Goal: Task Accomplishment & Management: Use online tool/utility

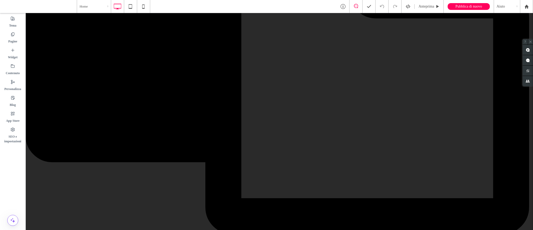
scroll to position [382, 0]
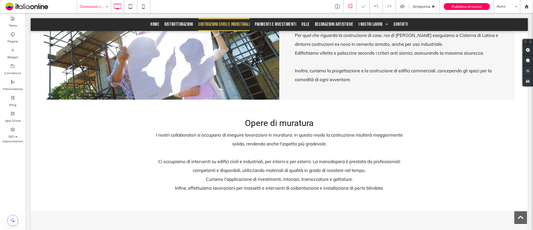
scroll to position [590, 0]
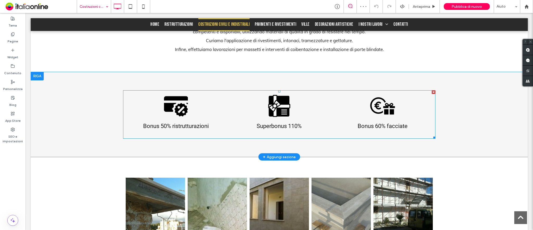
click at [284, 123] on h3 "Superbonus 110%" at bounding box center [279, 126] width 45 height 7
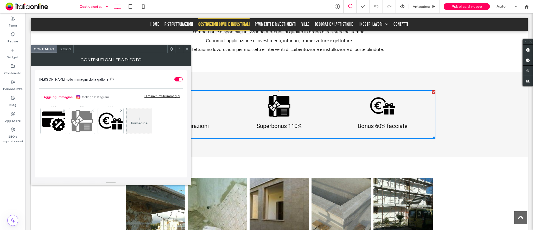
click at [92, 110] on icon at bounding box center [93, 111] width 2 height 2
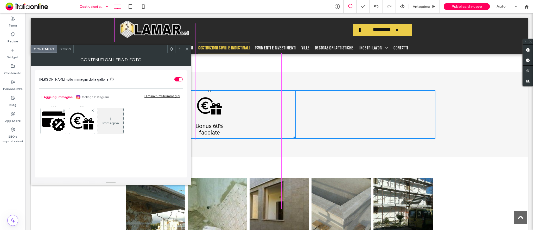
drag, startPoint x: 430, startPoint y: 133, endPoint x: 360, endPoint y: 133, distance: 70.6
click at [296, 135] on div at bounding box center [294, 137] width 4 height 4
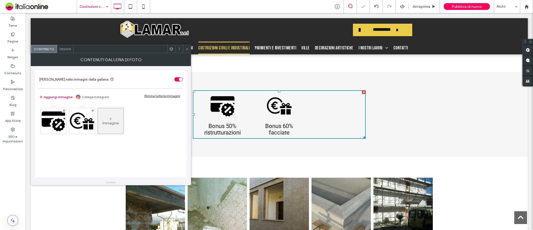
click at [188, 47] on icon at bounding box center [187, 49] width 4 height 4
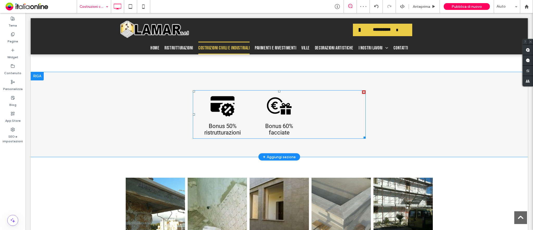
click at [309, 109] on div at bounding box center [336, 115] width 57 height 46
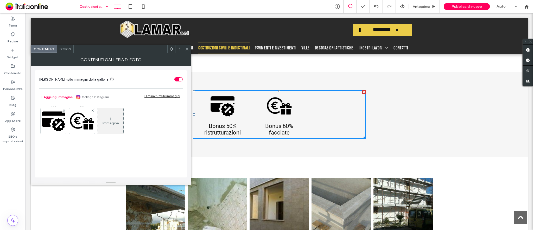
click at [186, 50] on icon at bounding box center [187, 49] width 4 height 4
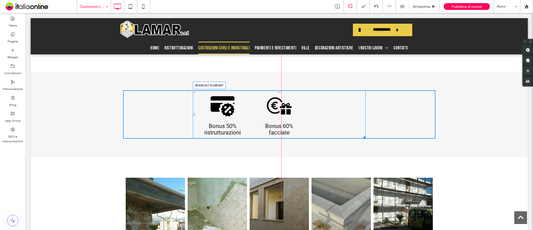
drag, startPoint x: 360, startPoint y: 132, endPoint x: 382, endPoint y: 144, distance: 25.6
click at [362, 135] on div at bounding box center [364, 137] width 4 height 4
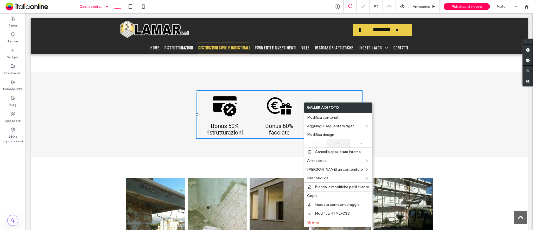
click at [335, 142] on div at bounding box center [337, 143] width 17 height 3
click at [408, 98] on div "Bonus 50% ristrutturazioni Button Bonus 60% facciate Button Mostra altri Click …" at bounding box center [279, 114] width 312 height 49
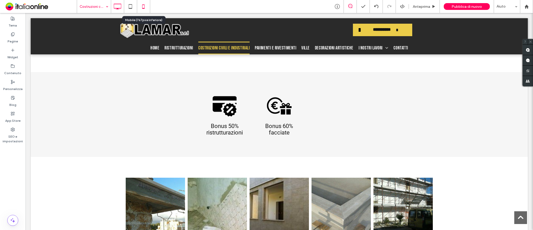
click at [141, 7] on icon at bounding box center [143, 6] width 10 height 10
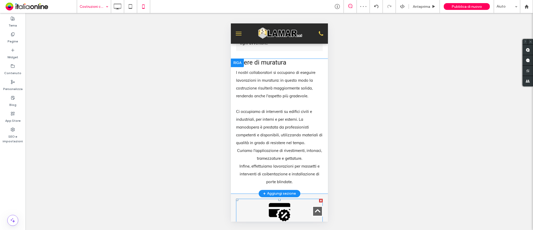
scroll to position [625, 0]
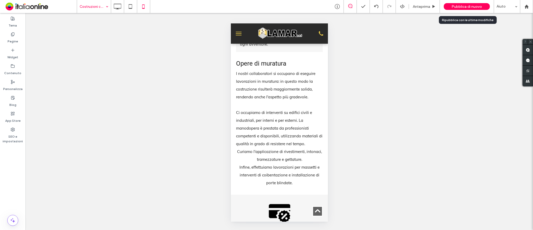
click at [461, 4] on span "Pubblica di nuovo" at bounding box center [467, 6] width 30 height 4
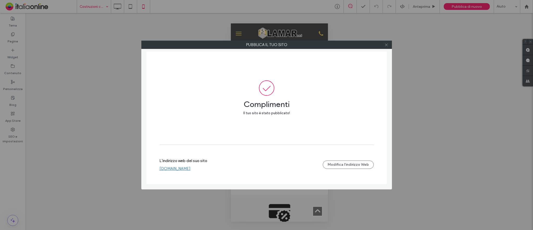
click at [386, 45] on icon at bounding box center [387, 45] width 4 height 4
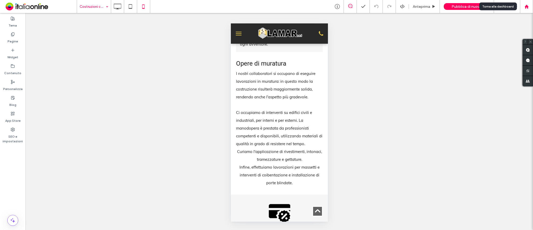
click at [526, 5] on use at bounding box center [527, 6] width 4 height 4
